Goal: Transaction & Acquisition: Download file/media

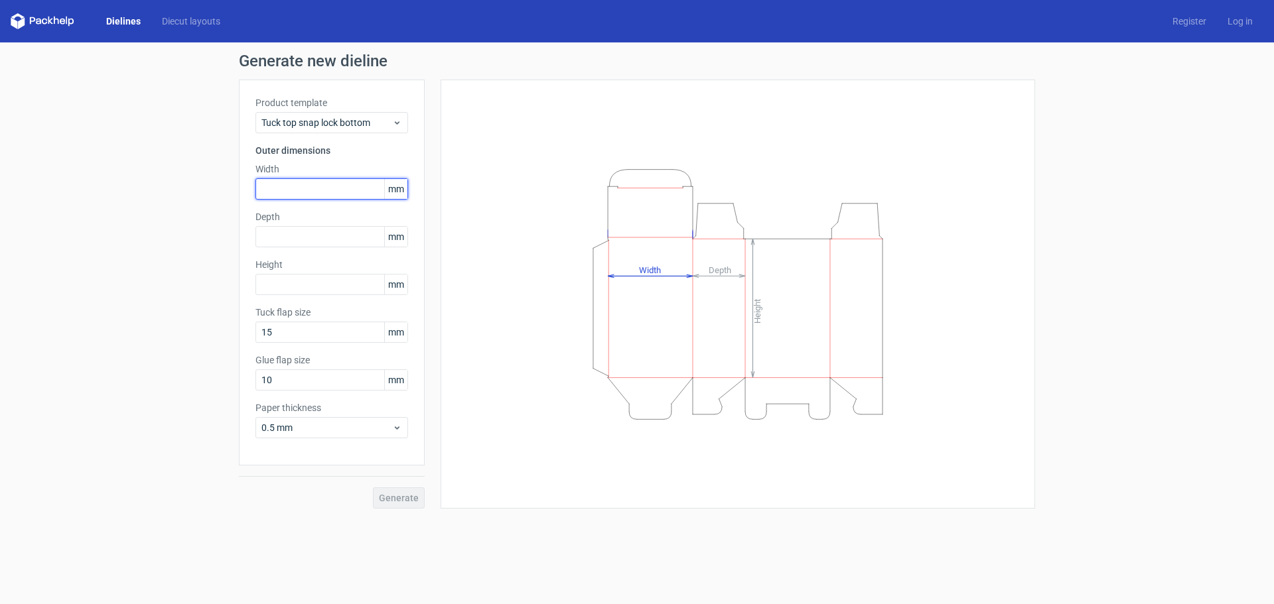
click at [305, 189] on input "text" at bounding box center [331, 188] width 153 height 21
type input "285"
click at [305, 239] on input "text" at bounding box center [331, 236] width 153 height 21
type input "97"
click at [318, 293] on input "text" at bounding box center [331, 284] width 153 height 21
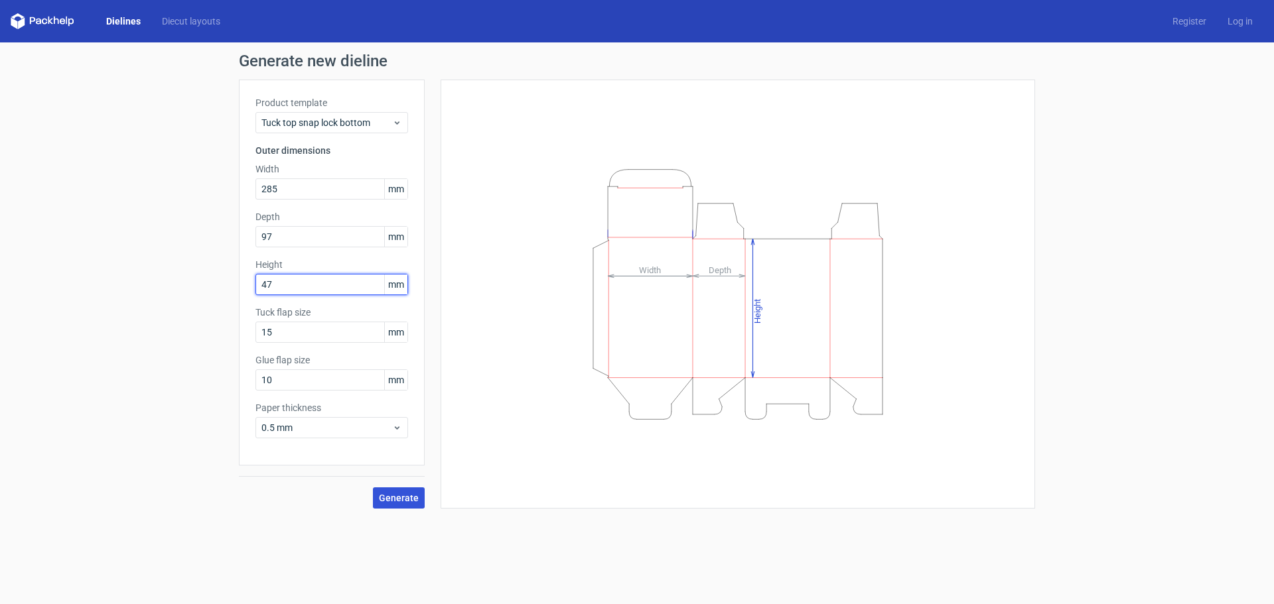
type input "47"
click at [401, 498] on span "Generate" at bounding box center [399, 498] width 40 height 9
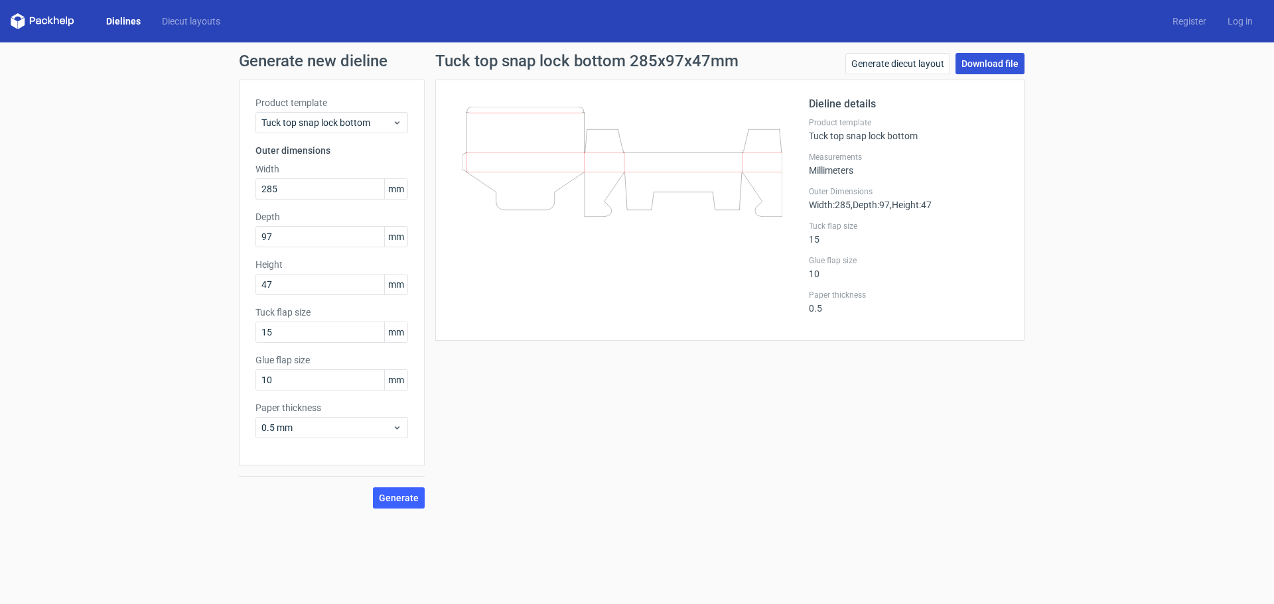
click at [1006, 66] on link "Download file" at bounding box center [989, 63] width 69 height 21
click at [971, 61] on link "Download file" at bounding box center [989, 63] width 69 height 21
click at [395, 499] on span "Generate" at bounding box center [399, 498] width 40 height 9
click at [972, 65] on link "Download file" at bounding box center [989, 63] width 69 height 21
click at [1095, 316] on div "Generate new dieline Product template Tuck top snap lock bottom Outer dimension…" at bounding box center [637, 280] width 1274 height 477
